Goal: Transaction & Acquisition: Purchase product/service

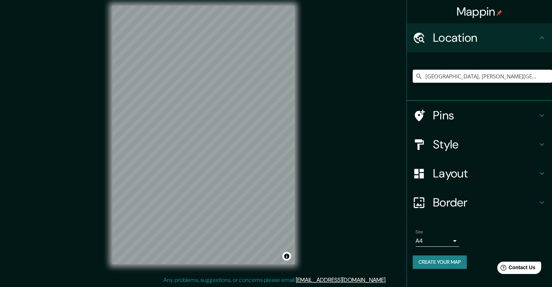
click at [480, 78] on input "[GEOGRAPHIC_DATA], [PERSON_NAME][GEOGRAPHIC_DATA], [GEOGRAPHIC_DATA]" at bounding box center [481, 76] width 139 height 13
click at [492, 73] on input "[GEOGRAPHIC_DATA], [PERSON_NAME][GEOGRAPHIC_DATA], [GEOGRAPHIC_DATA]" at bounding box center [481, 76] width 139 height 13
click at [502, 74] on input "[GEOGRAPHIC_DATA], [PERSON_NAME][GEOGRAPHIC_DATA], [GEOGRAPHIC_DATA]" at bounding box center [481, 76] width 139 height 13
click at [456, 80] on input "Pick your city or area" at bounding box center [481, 76] width 139 height 13
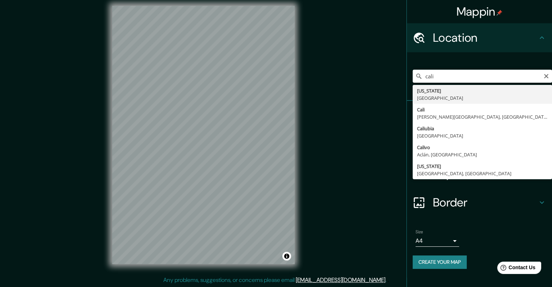
type input "[GEOGRAPHIC_DATA], [PERSON_NAME][GEOGRAPHIC_DATA], [GEOGRAPHIC_DATA]"
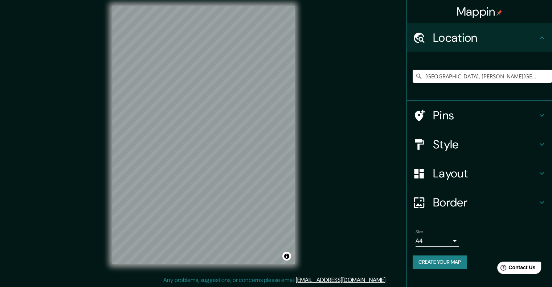
click at [457, 145] on h4 "Style" at bounding box center [485, 144] width 104 height 15
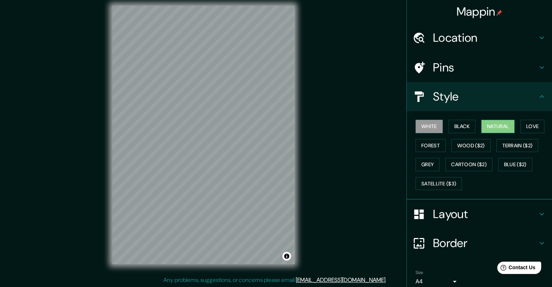
click at [490, 124] on button "Natural" at bounding box center [497, 126] width 33 height 13
click at [442, 183] on button "Satellite ($3)" at bounding box center [438, 183] width 46 height 13
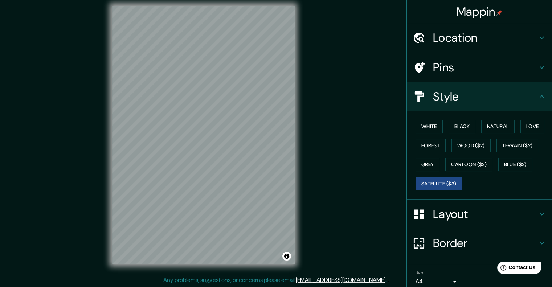
click at [471, 213] on h4 "Layout" at bounding box center [485, 214] width 104 height 15
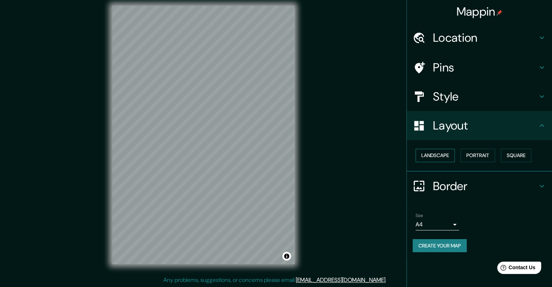
click at [446, 156] on button "Landscape" at bounding box center [434, 155] width 39 height 13
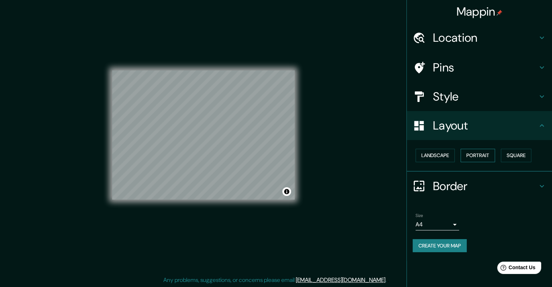
click at [466, 155] on button "Portrait" at bounding box center [477, 155] width 34 height 13
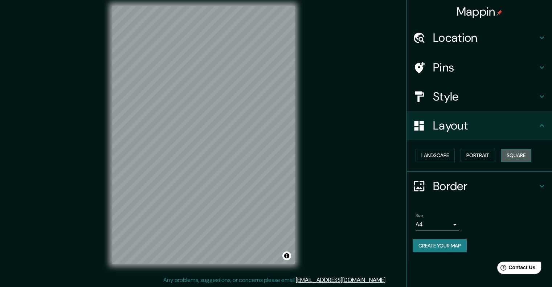
click at [529, 153] on button "Square" at bounding box center [516, 155] width 30 height 13
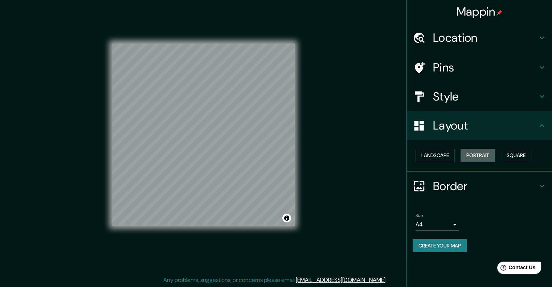
click at [491, 154] on button "Portrait" at bounding box center [477, 155] width 34 height 13
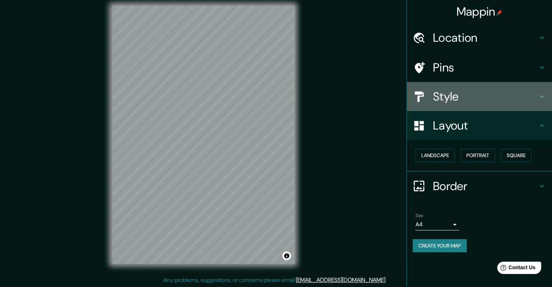
drag, startPoint x: 471, startPoint y: 101, endPoint x: 471, endPoint y: 104, distance: 3.6
click at [471, 104] on div "Style" at bounding box center [479, 96] width 145 height 29
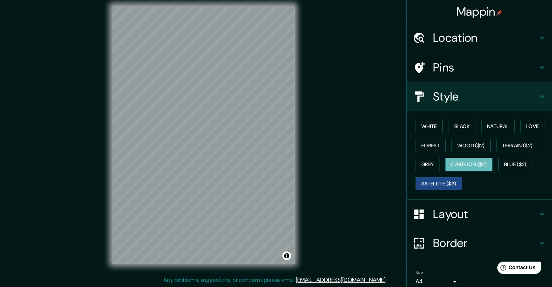
click at [483, 161] on button "Cartoon ($2)" at bounding box center [468, 164] width 47 height 13
click at [500, 163] on button "Blue ($2)" at bounding box center [515, 164] width 34 height 13
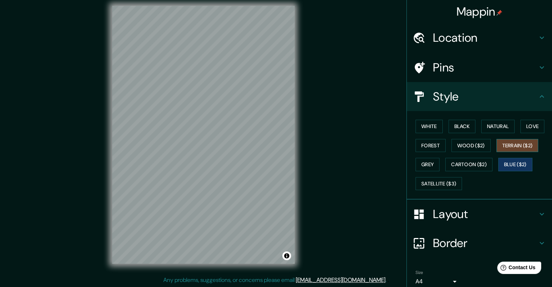
click at [497, 144] on button "Terrain ($2)" at bounding box center [517, 145] width 42 height 13
click at [461, 149] on button "Wood ($2)" at bounding box center [470, 145] width 39 height 13
click at [475, 122] on div "White Black Natural Love Forest Wood ($2) Terrain ($2) Grey Cartoon ($2) Blue (…" at bounding box center [481, 155] width 139 height 76
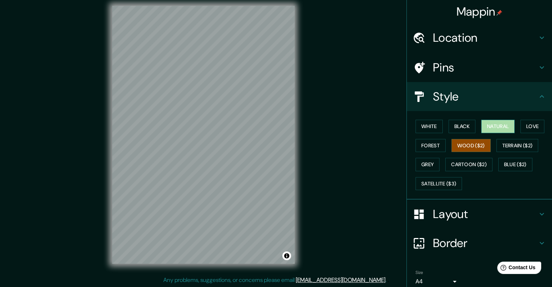
drag, startPoint x: 486, startPoint y: 122, endPoint x: 509, endPoint y: 130, distance: 23.7
click at [487, 123] on button "Natural" at bounding box center [497, 126] width 33 height 13
click at [533, 125] on button "Love" at bounding box center [532, 126] width 24 height 13
click at [468, 143] on button "Wood ($2)" at bounding box center [470, 145] width 39 height 13
click at [416, 131] on button "White" at bounding box center [428, 126] width 27 height 13
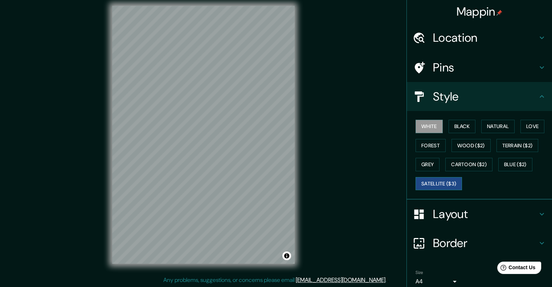
click at [440, 185] on button "Satellite ($3)" at bounding box center [438, 183] width 46 height 13
